Goal: Find contact information: Find contact information

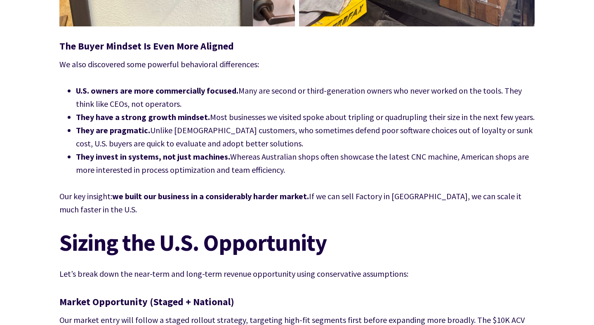
click at [231, 190] on p "Our key insight: we built our business in a considerably harder market. If we c…" at bounding box center [296, 203] width 475 height 26
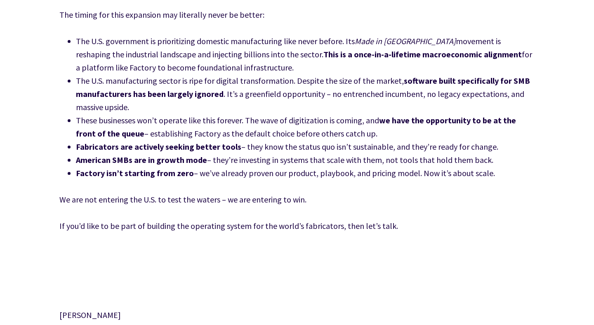
scroll to position [4035, 0]
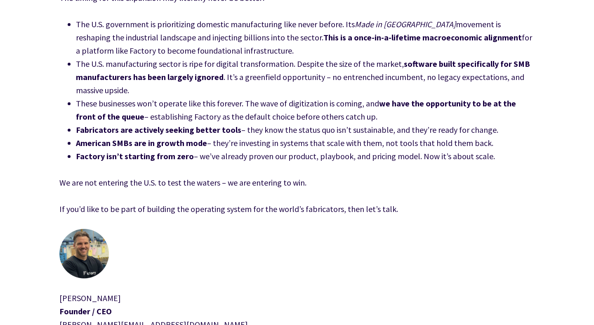
click at [81, 292] on p "[PERSON_NAME] Founder / CEO [PERSON_NAME][EMAIL_ADDRESS][DOMAIN_NAME] [PHONE_NU…" at bounding box center [296, 318] width 475 height 53
copy p "[PERSON_NAME]"
